Goal: Task Accomplishment & Management: Use online tool/utility

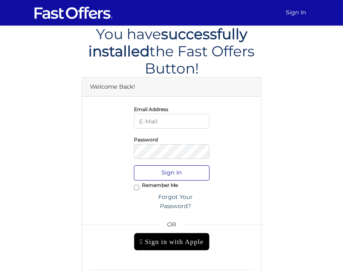
type input "[PERSON_NAME][EMAIL_ADDRESS][DOMAIN_NAME]"
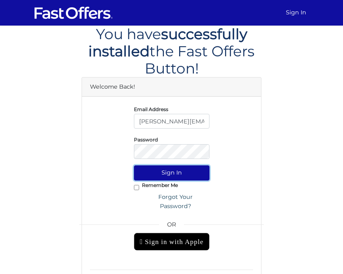
click at [169, 173] on button "Sign In" at bounding box center [172, 172] width 76 height 15
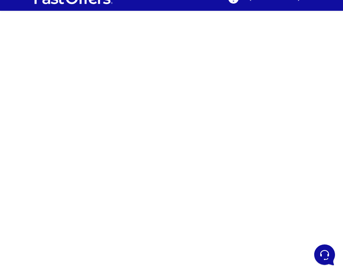
scroll to position [15, 0]
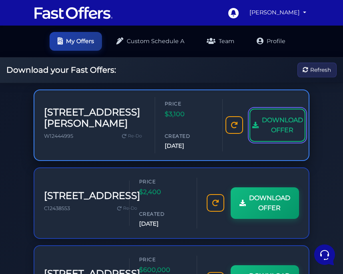
click at [262, 129] on span "DOWNLOAD OFFER" at bounding box center [282, 125] width 41 height 20
